Goal: Complete application form

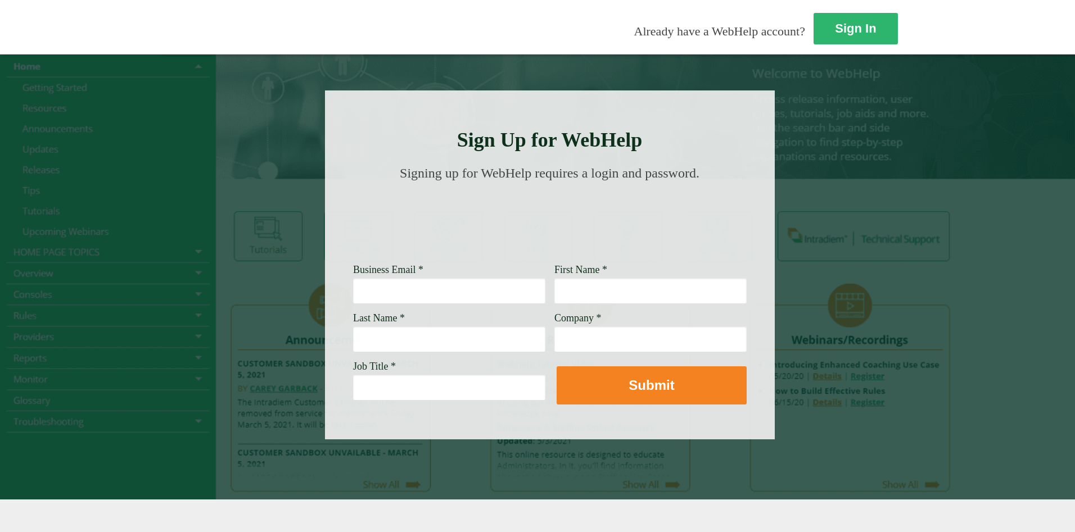
click at [353, 235] on input "Business Email *" at bounding box center [449, 291] width 192 height 26
paste input "[EMAIL_ADDRESS][PERSON_NAME][DOMAIN_NAME]"
type input "[EMAIL_ADDRESS][PERSON_NAME][DOMAIN_NAME]"
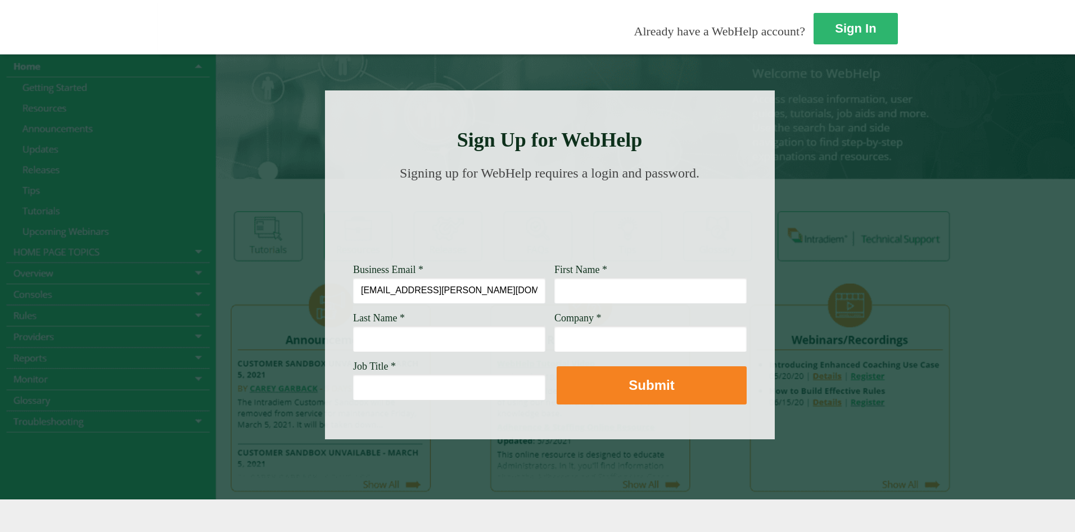
click at [522, 235] on input "First Name *" at bounding box center [650, 291] width 192 height 26
type input "ray"
type input "[PERSON_NAME]"
type input "[PERSON_NAME] fargo"
click at [353, 235] on input "Job Title *" at bounding box center [449, 387] width 192 height 26
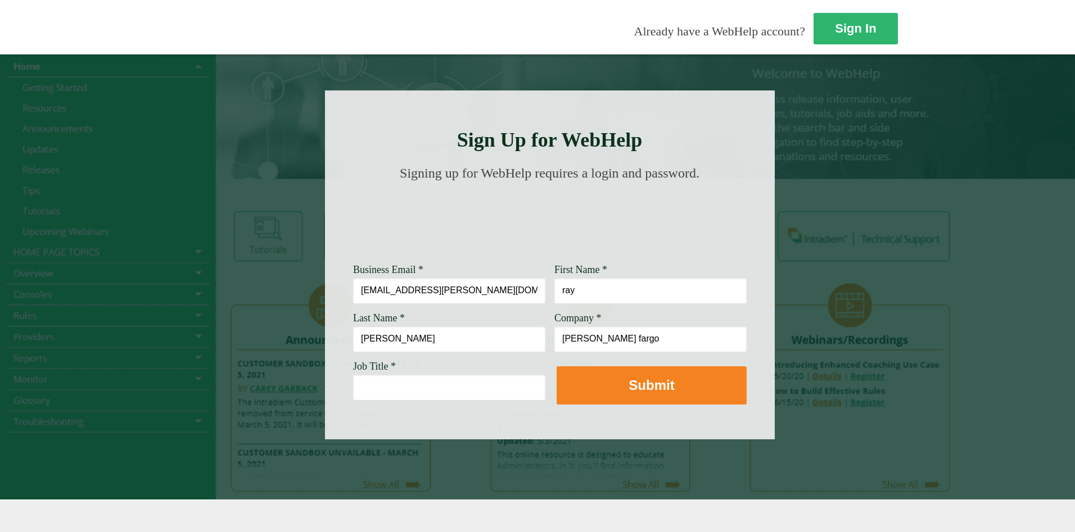
paste input "Customer Service Associate Manager"
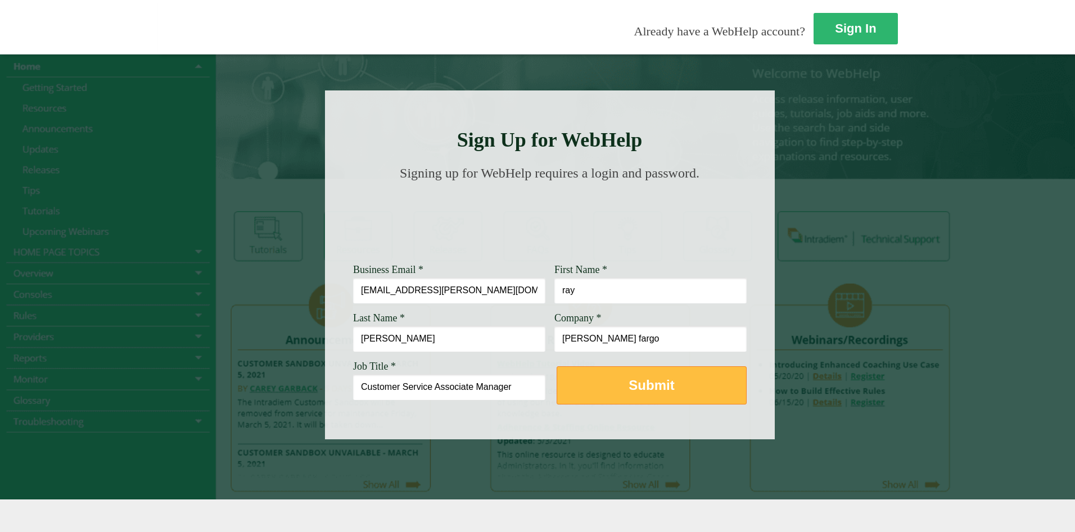
type input "Customer Service Associate Manager"
click at [522, 235] on strong "Submit" at bounding box center [651, 385] width 46 height 15
